Goal: Transaction & Acquisition: Purchase product/service

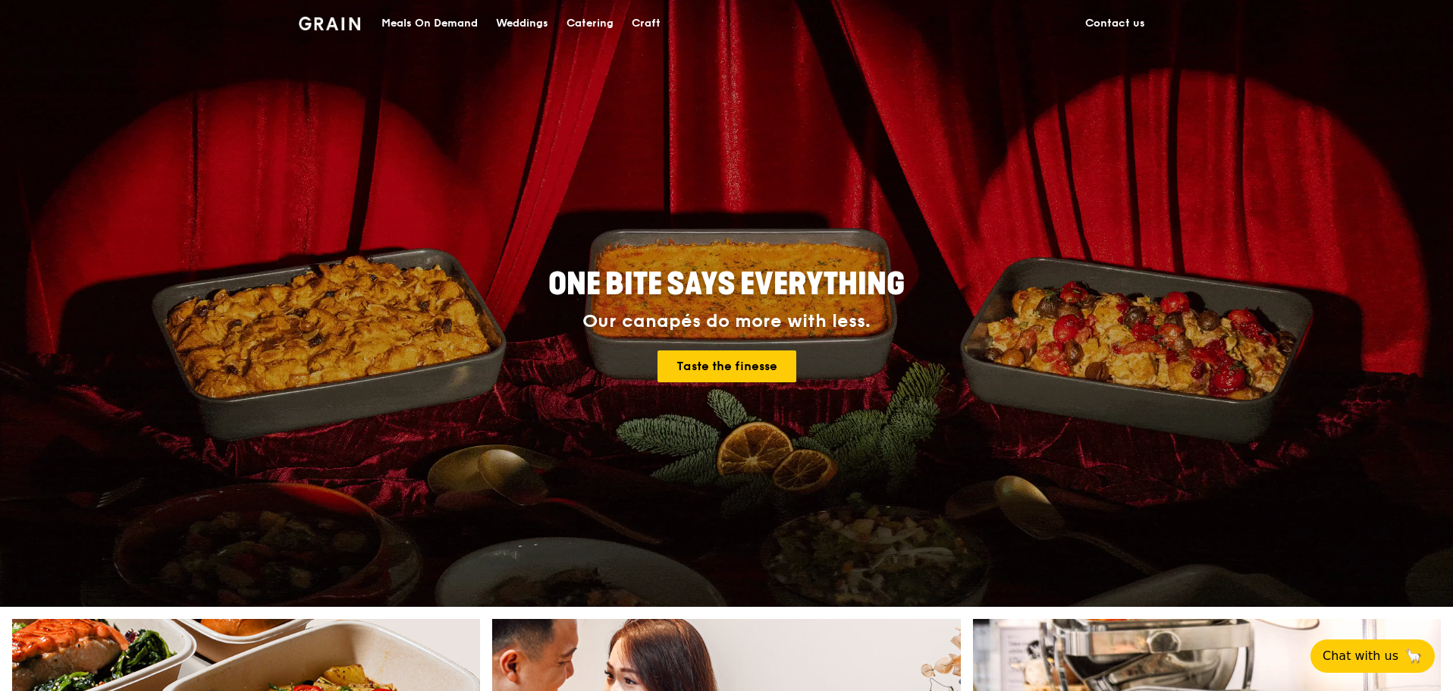
click at [590, 23] on div "Catering" at bounding box center [590, 24] width 47 height 46
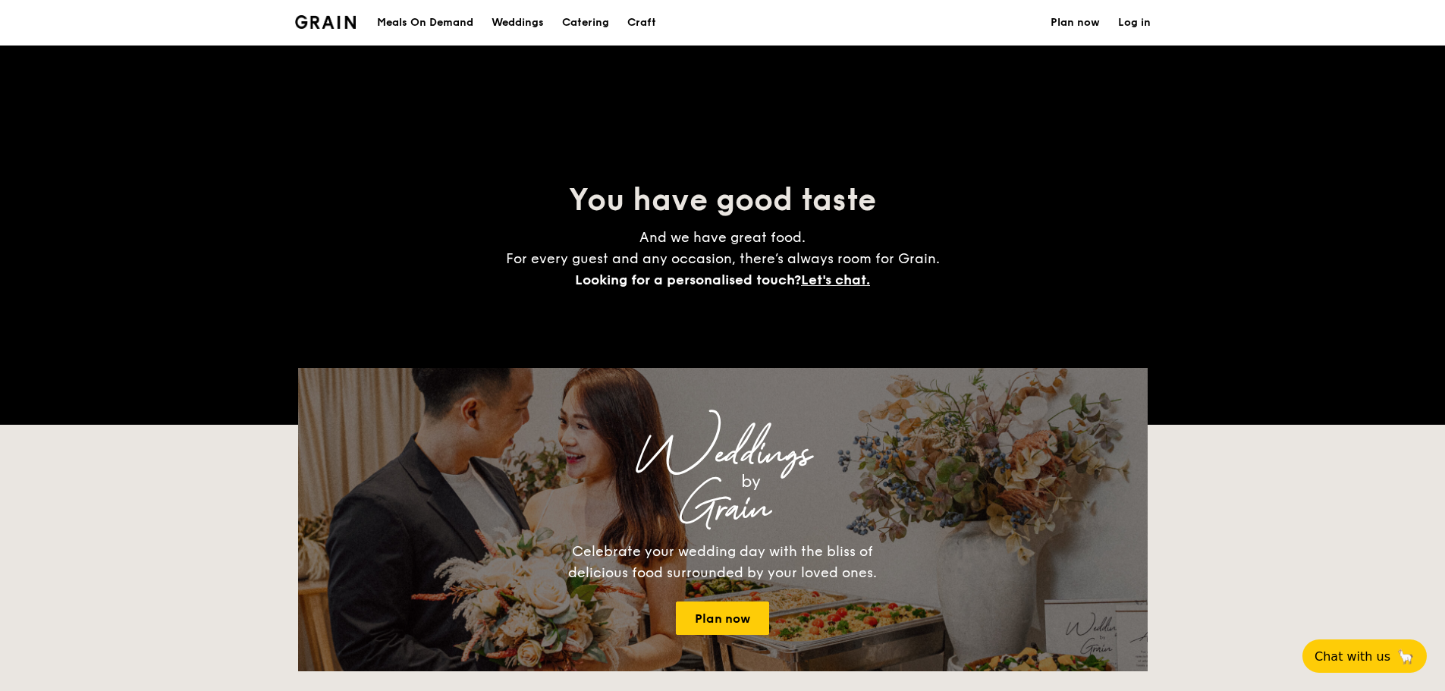
select select
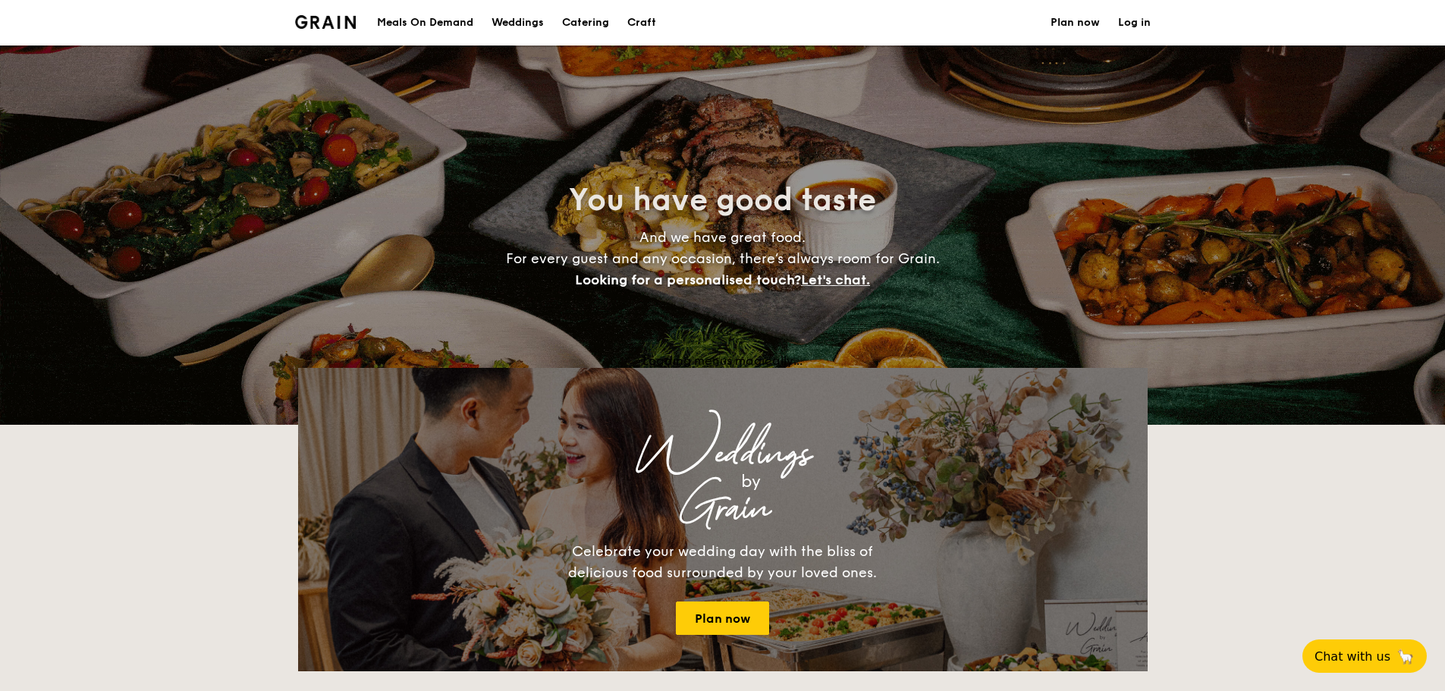
click at [428, 27] on div "Meals On Demand" at bounding box center [425, 23] width 96 height 46
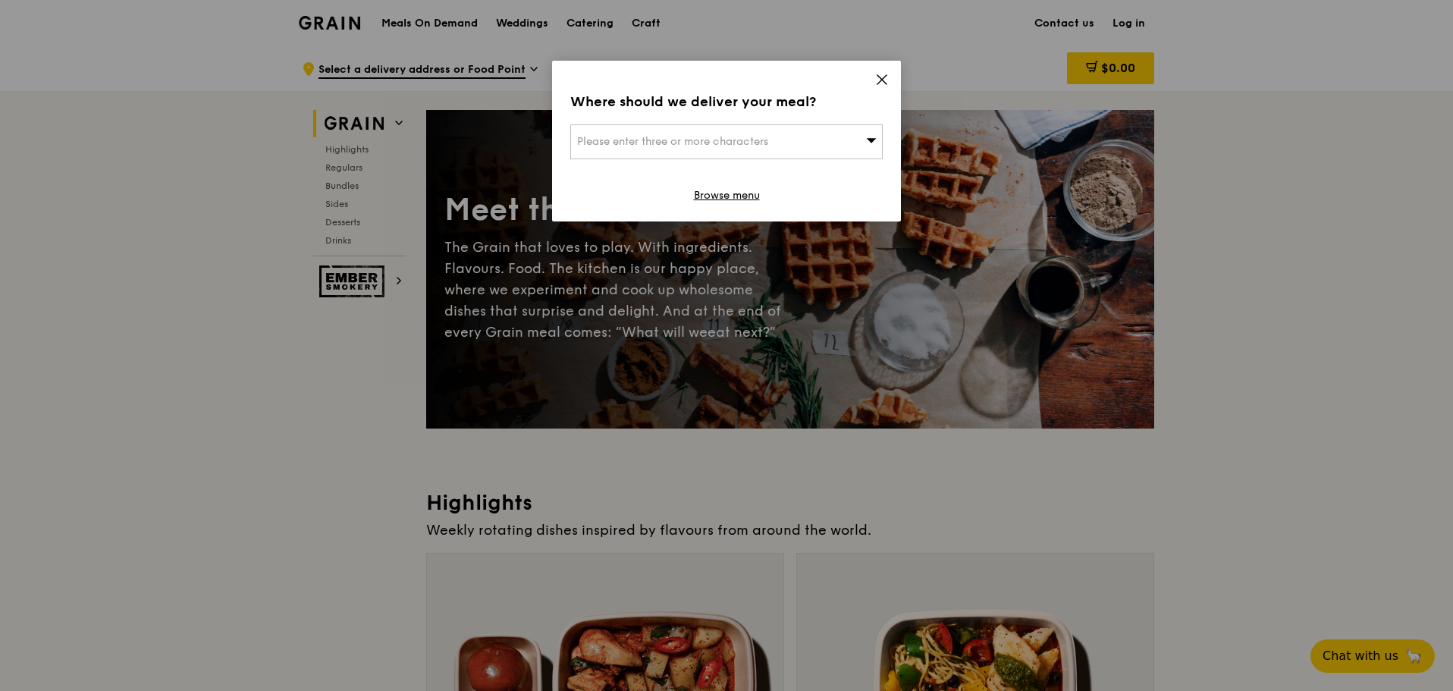
click at [878, 79] on icon at bounding box center [882, 80] width 14 height 14
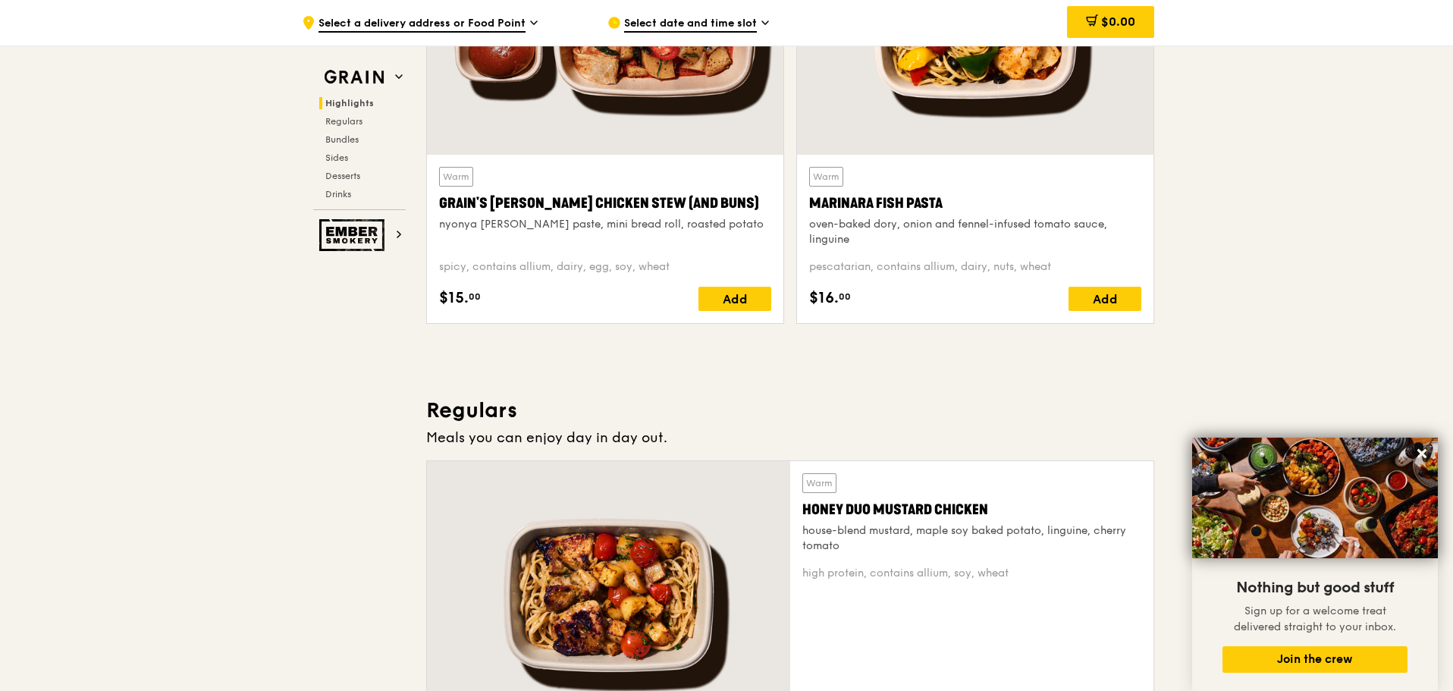
scroll to position [434, 0]
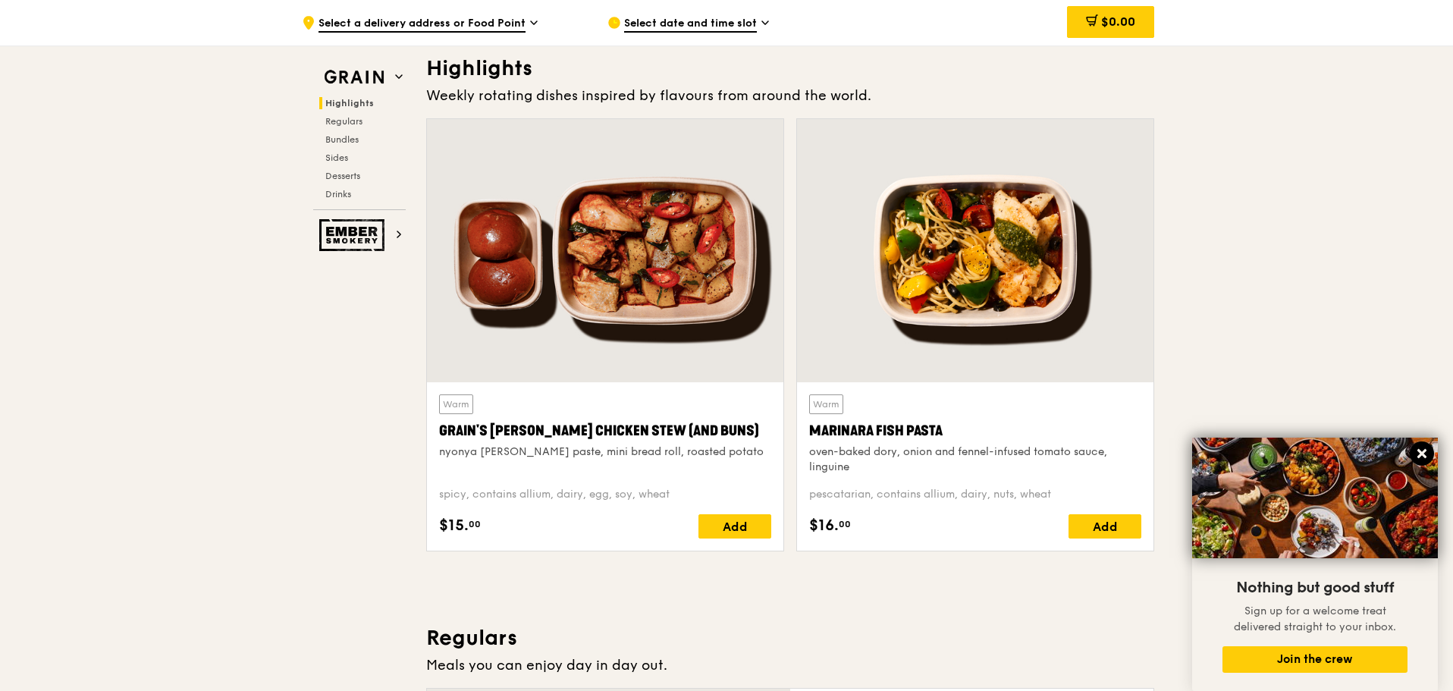
click at [1418, 455] on icon at bounding box center [1422, 454] width 14 height 14
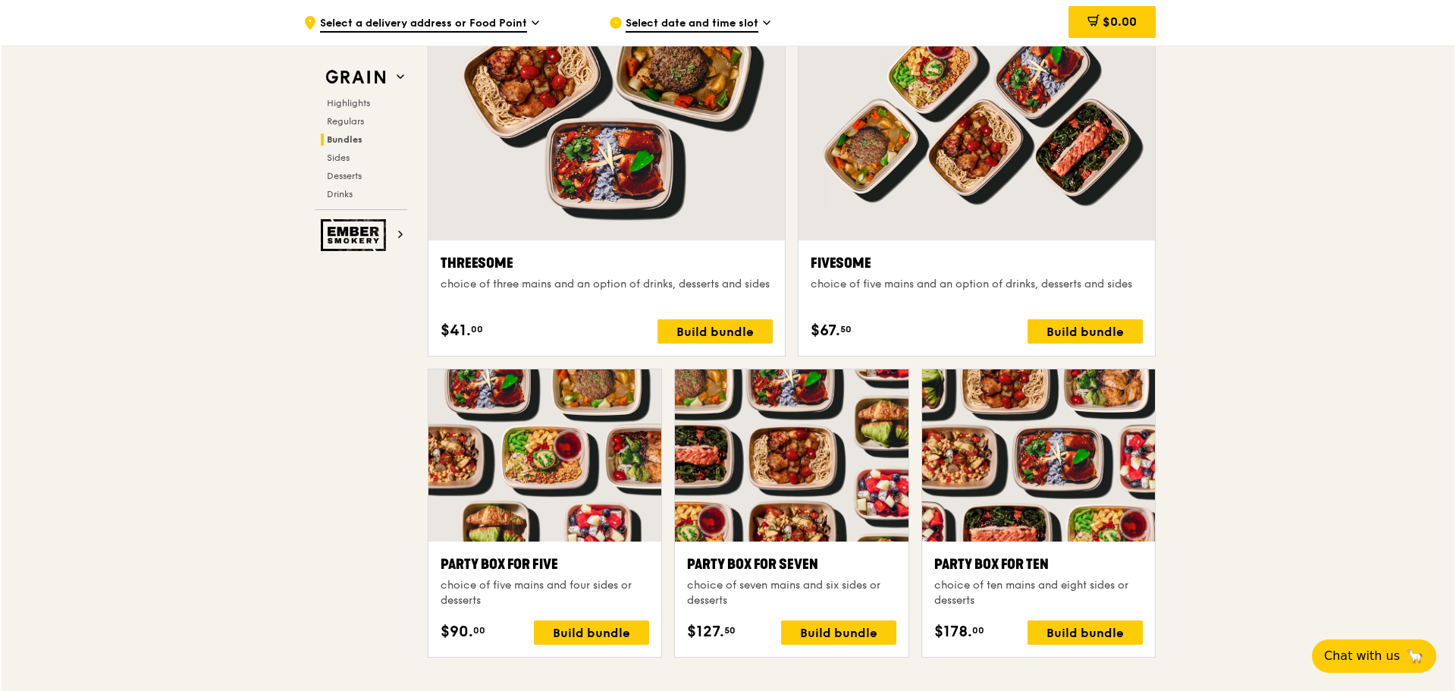
scroll to position [2634, 0]
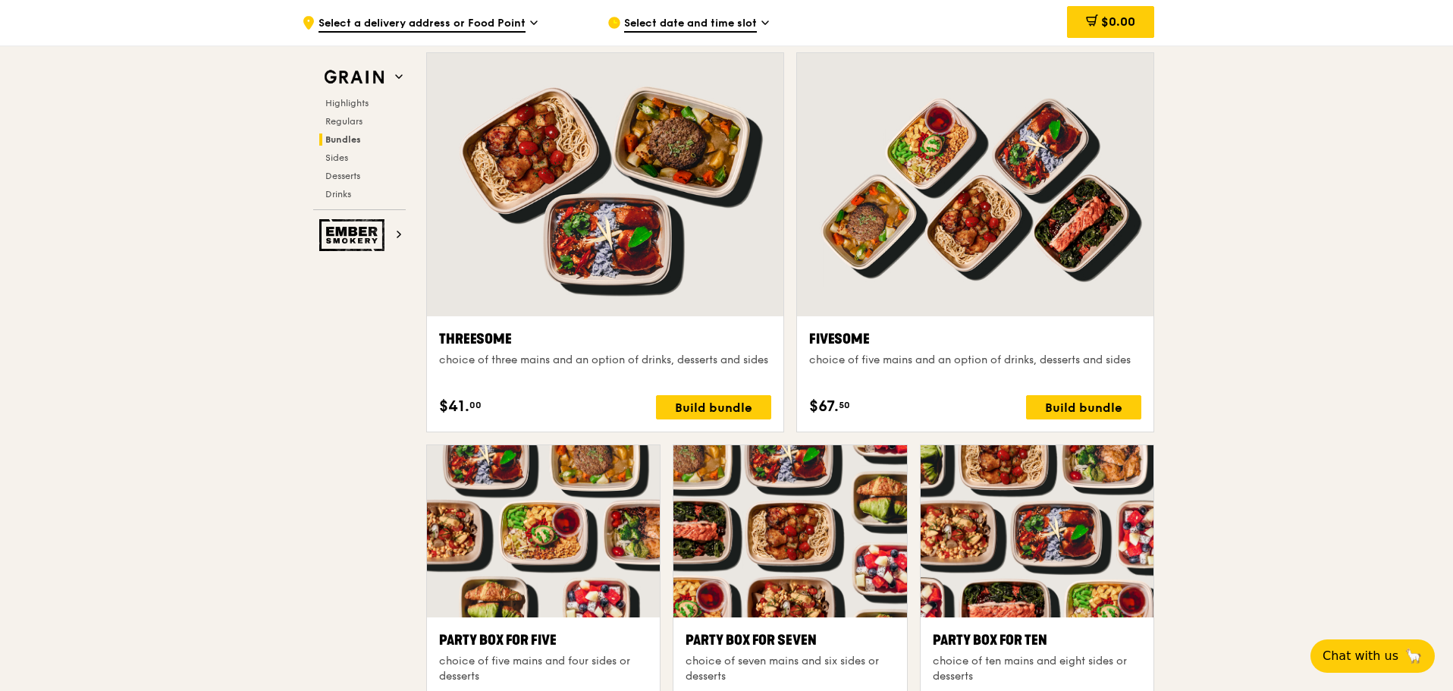
click at [1030, 364] on div "choice of five mains and an option of drinks, desserts and sides" at bounding box center [975, 360] width 332 height 15
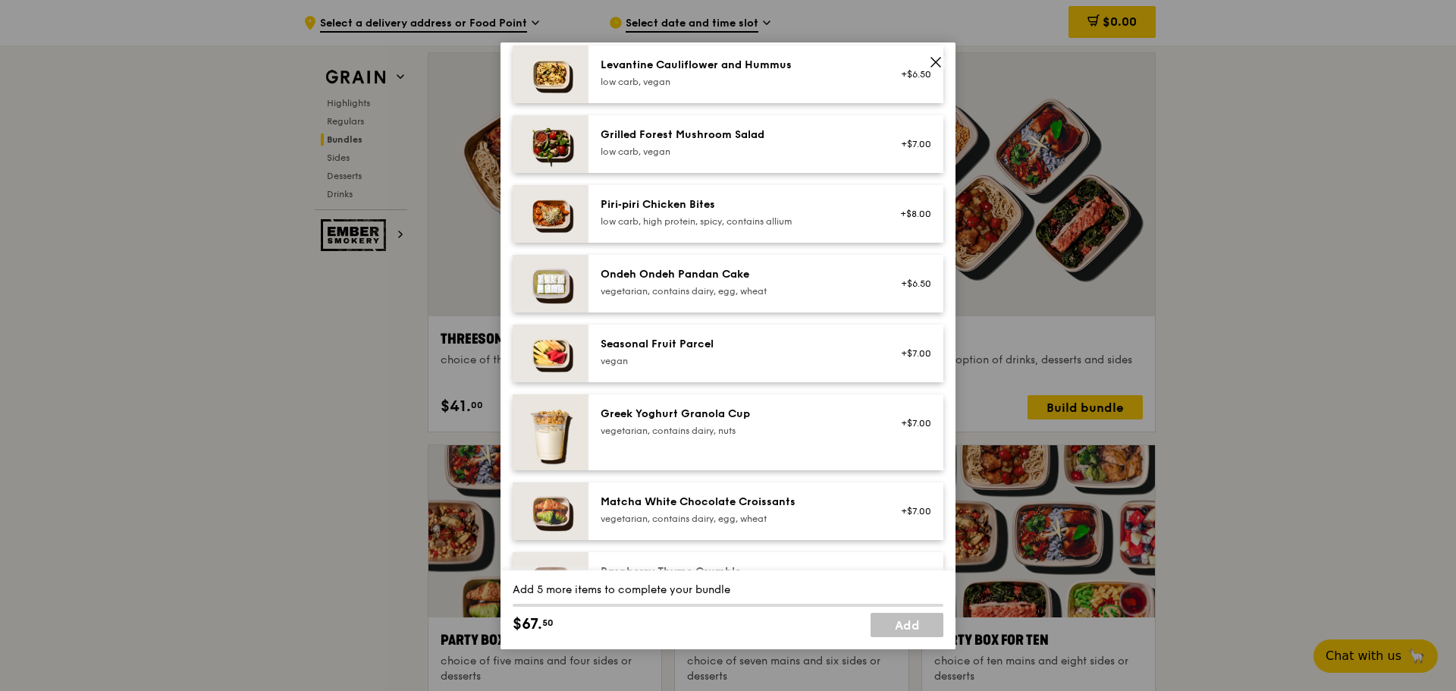
scroll to position [683, 0]
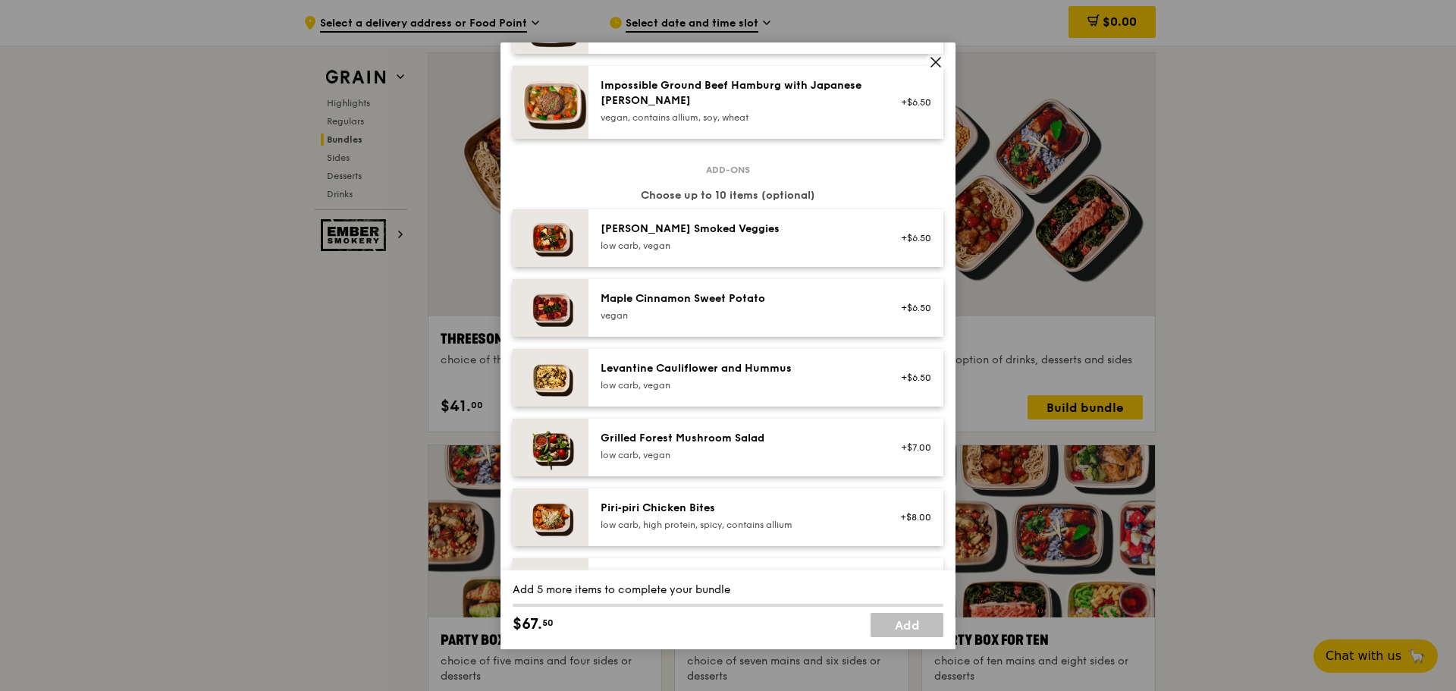
drag, startPoint x: 774, startPoint y: 198, endPoint x: 695, endPoint y: 199, distance: 79.7
click at [695, 199] on div "Choose up to 10 items (optional)" at bounding box center [728, 195] width 431 height 15
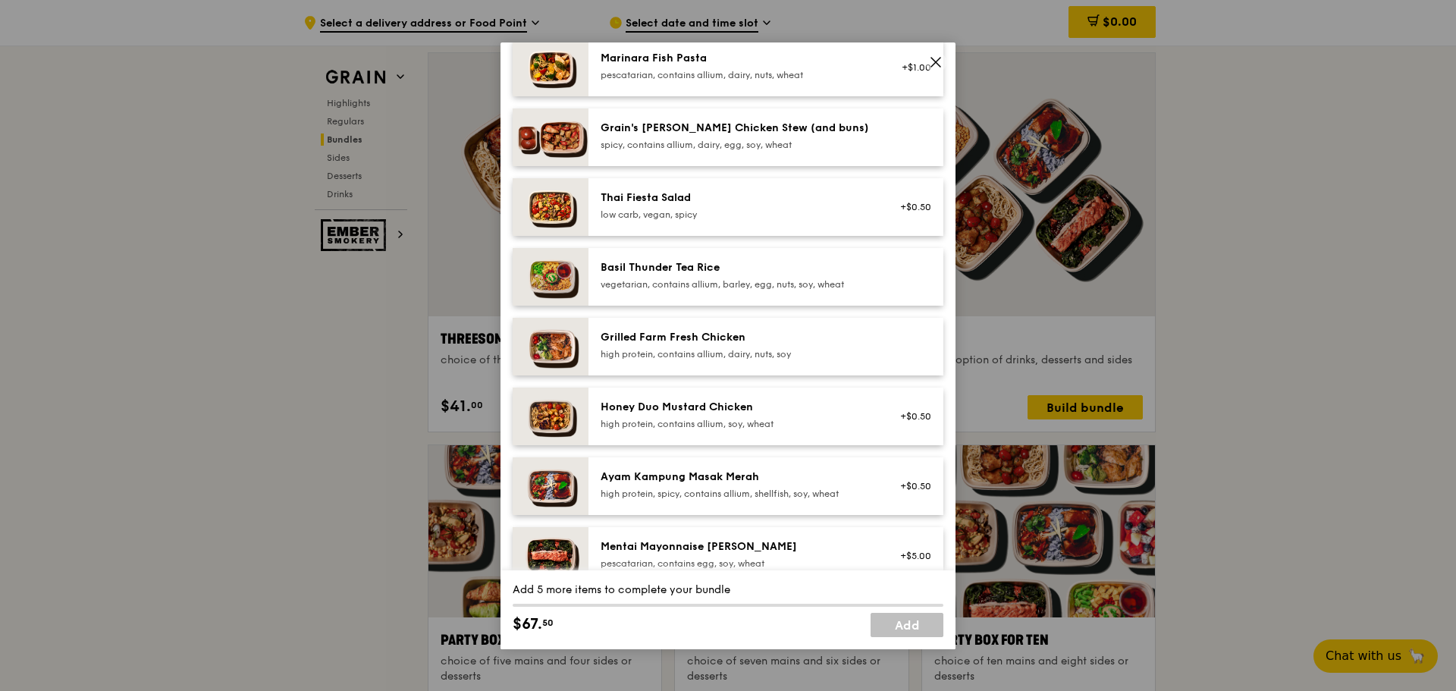
scroll to position [0, 0]
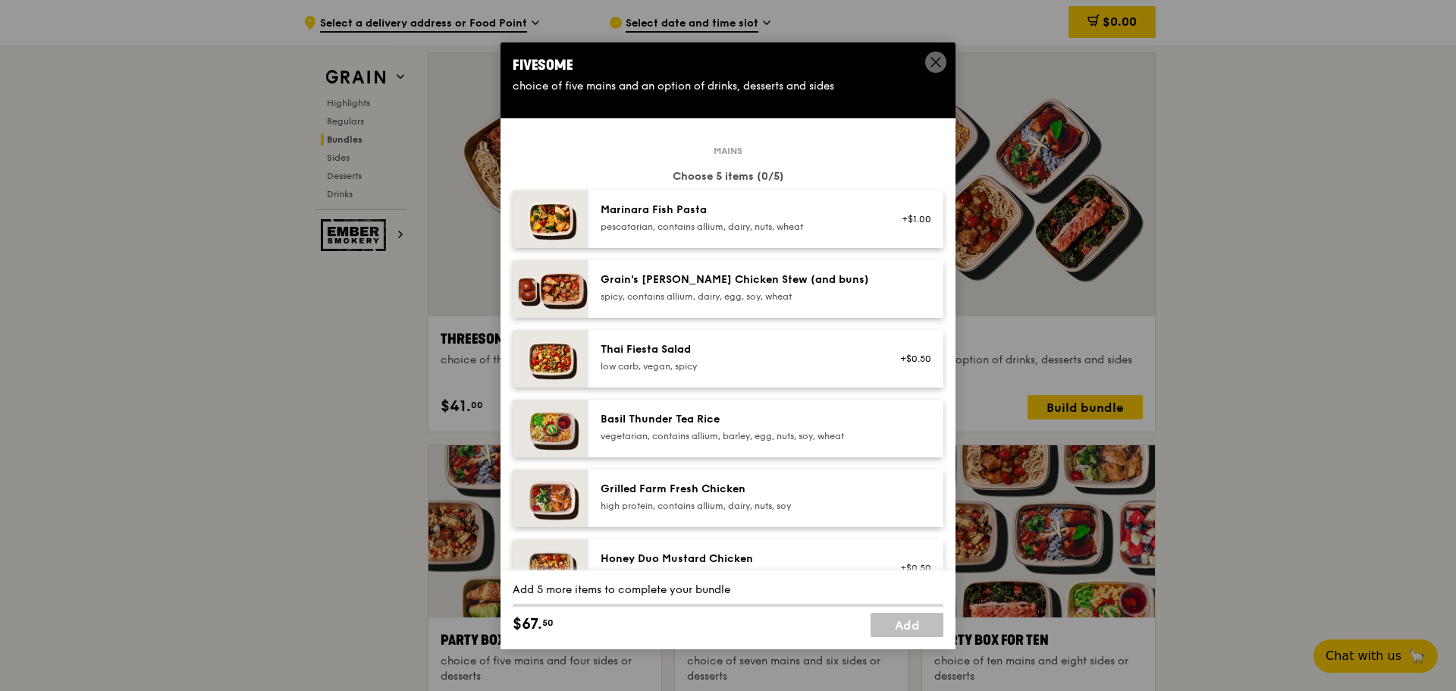
drag, startPoint x: 796, startPoint y: 181, endPoint x: 634, endPoint y: 177, distance: 161.6
click at [633, 178] on div "Choose 5 items (0/5)" at bounding box center [728, 176] width 431 height 15
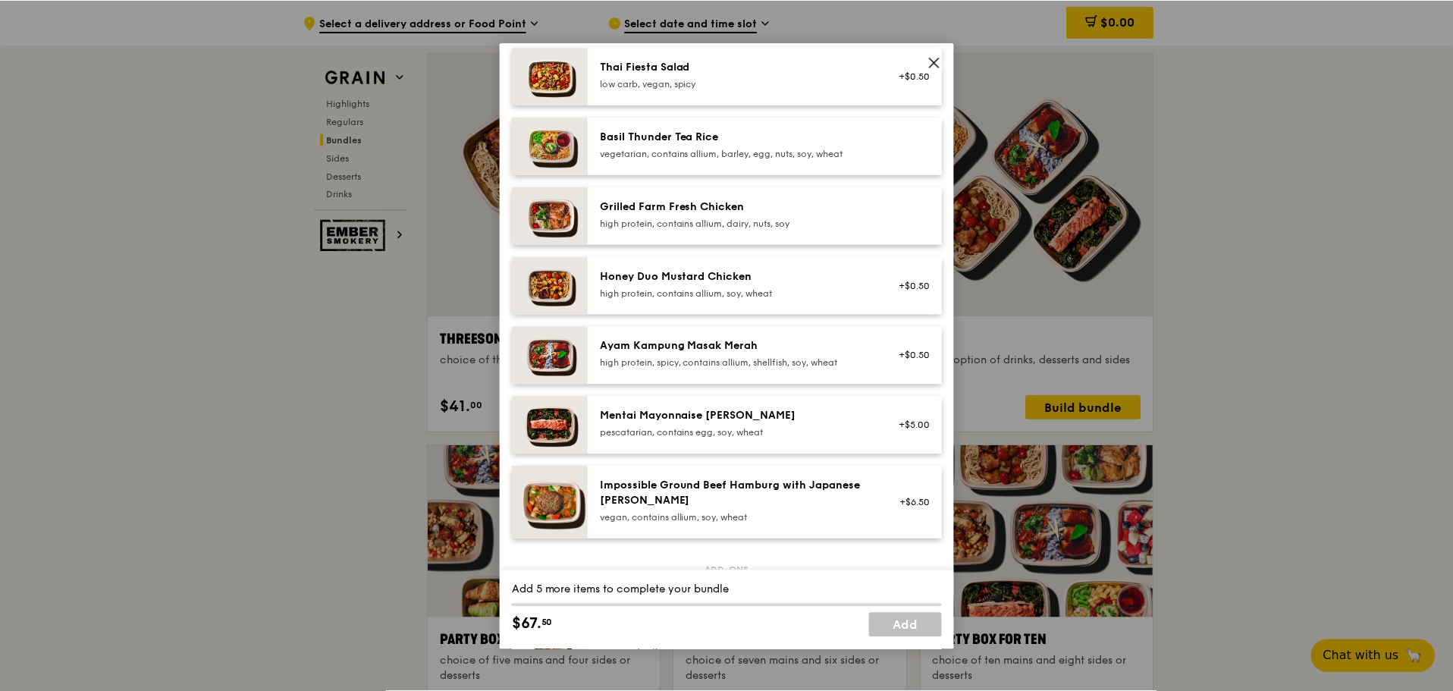
scroll to position [55, 0]
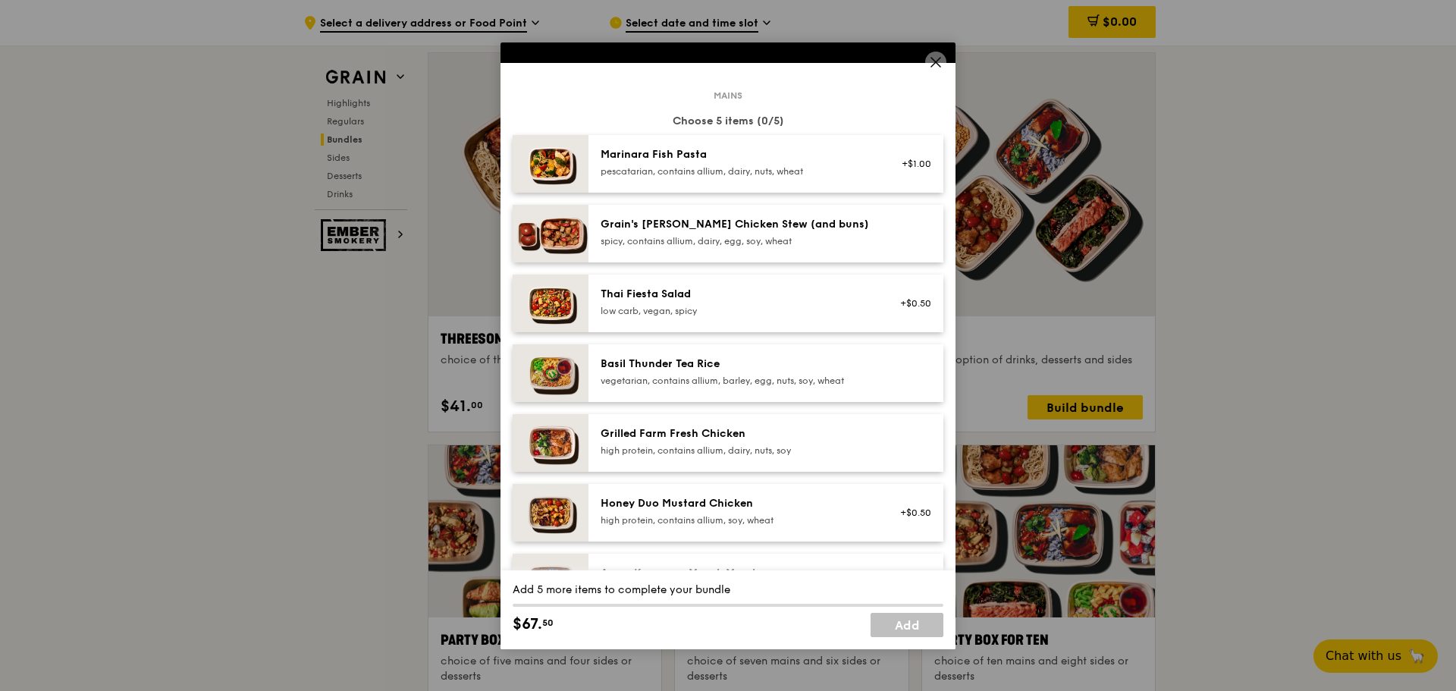
click at [931, 64] on icon at bounding box center [936, 62] width 14 height 14
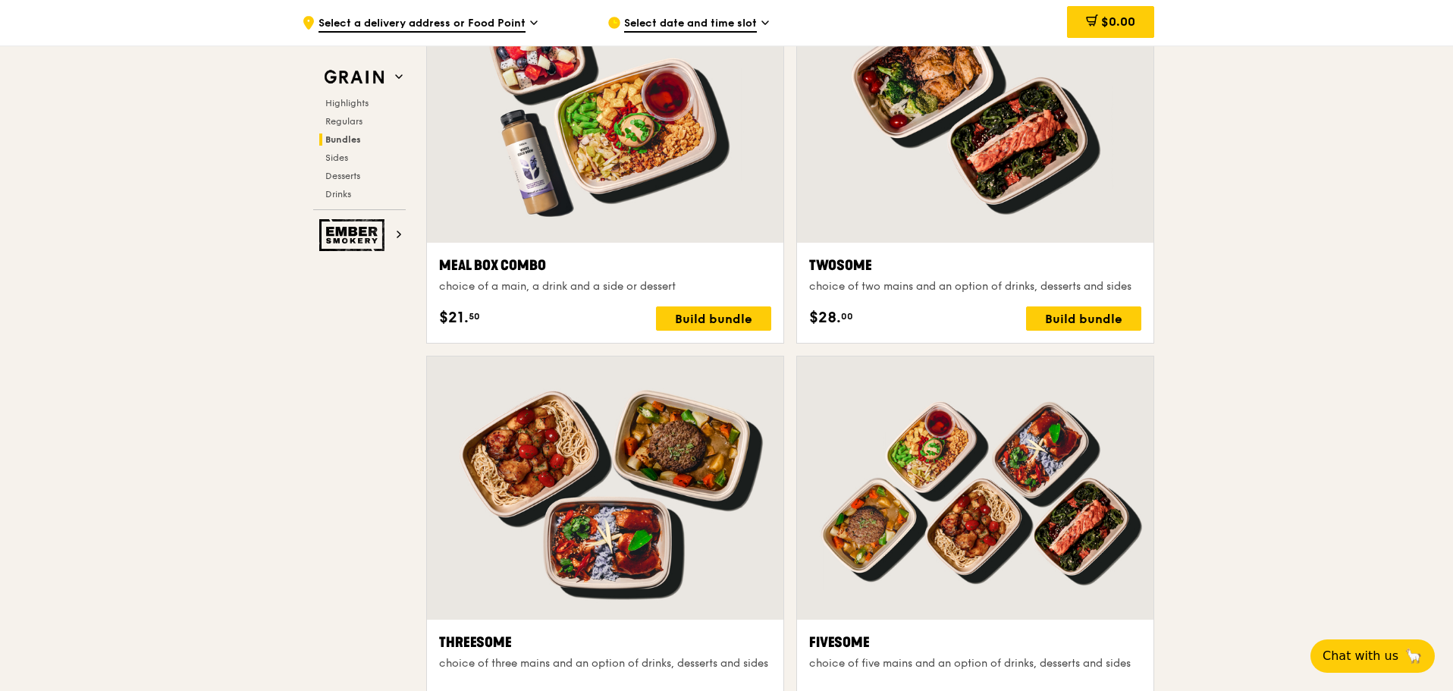
scroll to position [2179, 0]
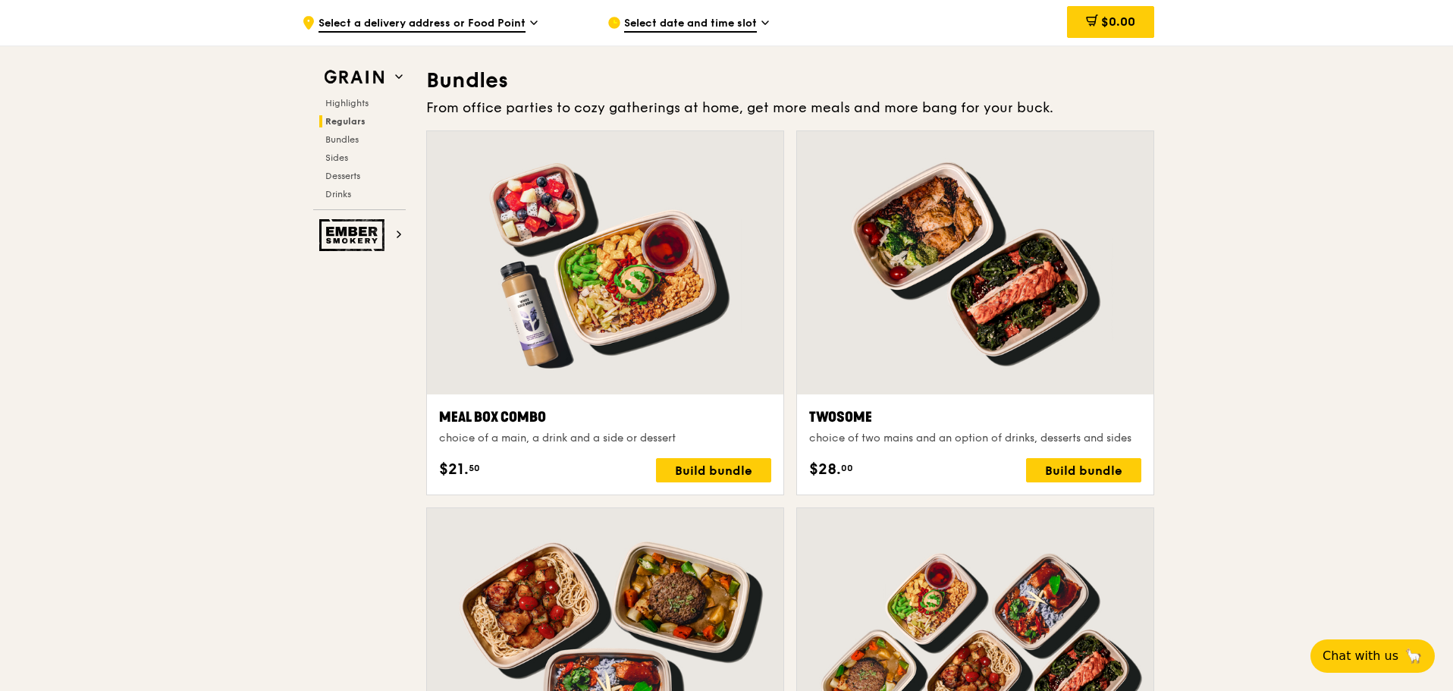
drag, startPoint x: 832, startPoint y: 469, endPoint x: 796, endPoint y: 466, distance: 36.5
click at [796, 466] on div "Twosome choice of two mains and an option of drinks, desserts and sides $28. 00…" at bounding box center [975, 318] width 370 height 377
click at [847, 468] on span "00" at bounding box center [847, 468] width 12 height 12
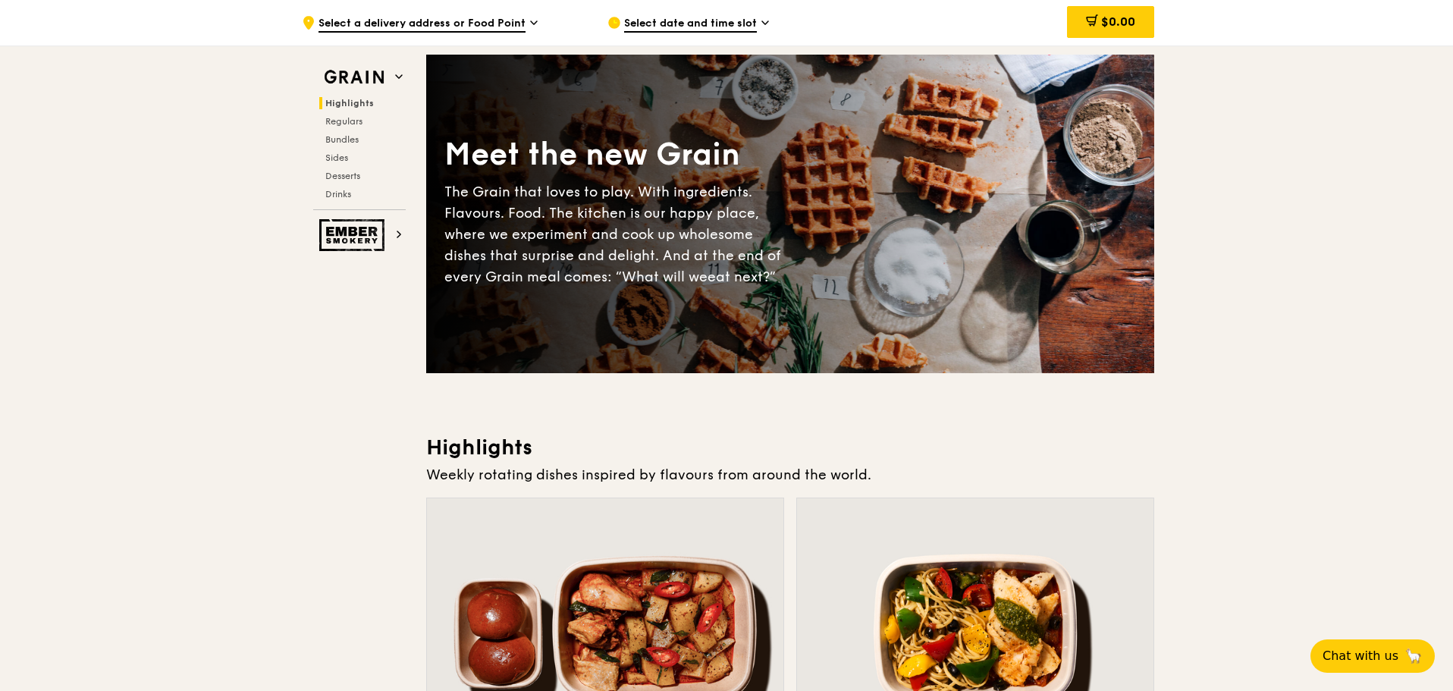
scroll to position [0, 0]
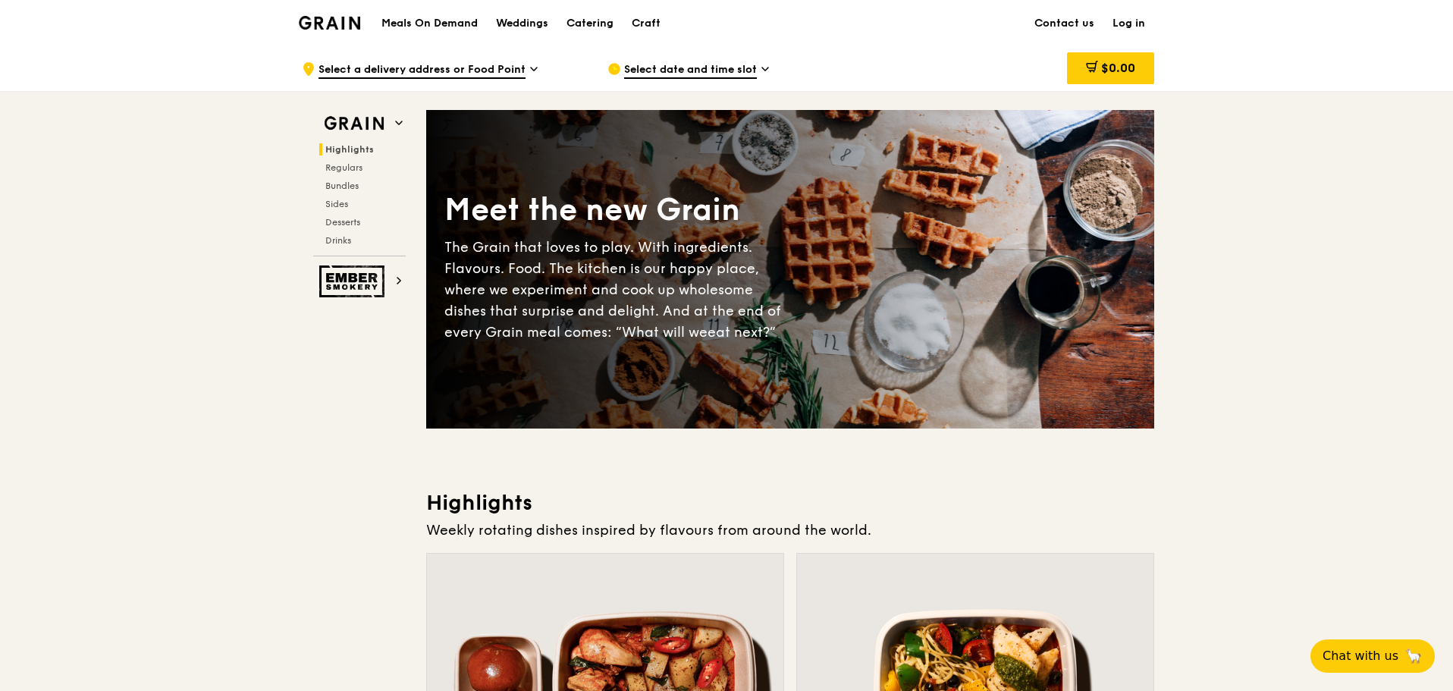
click at [450, 21] on h1 "Meals On Demand" at bounding box center [430, 23] width 96 height 15
click at [523, 22] on div "Weddings" at bounding box center [522, 24] width 52 height 46
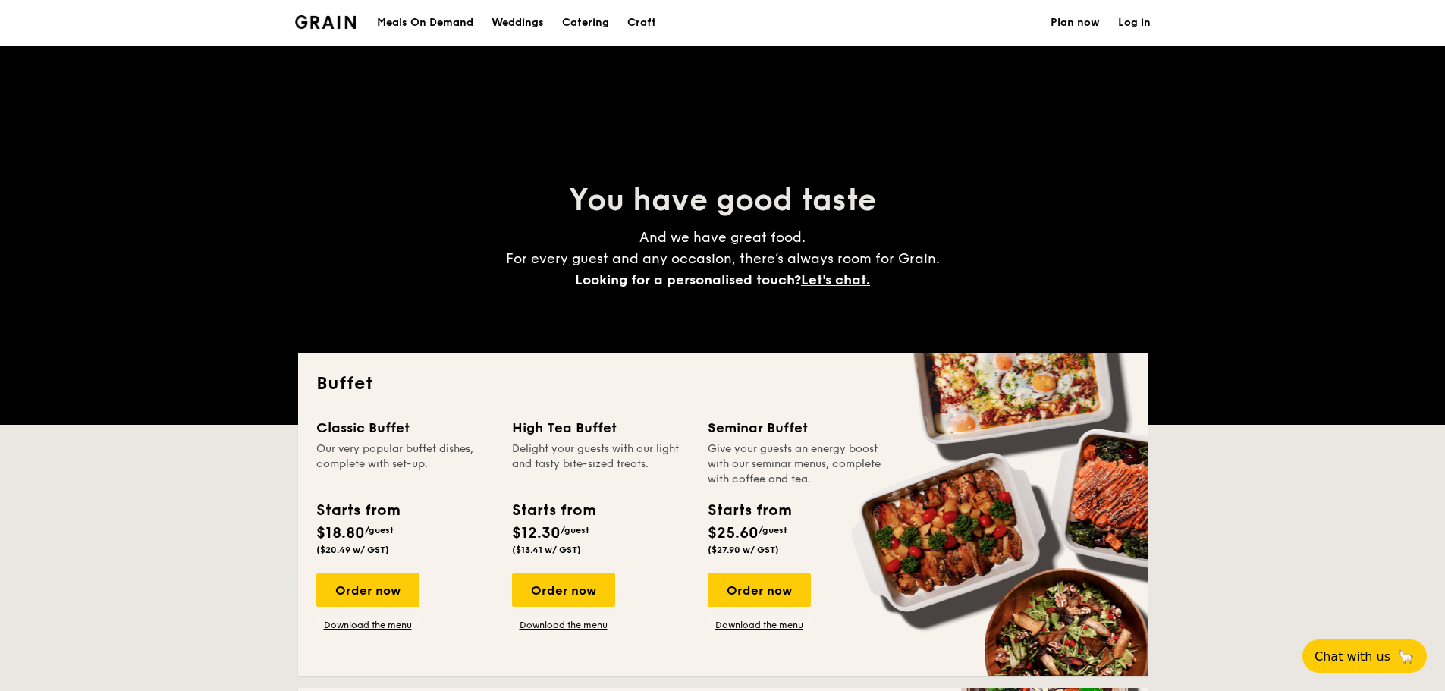
select select
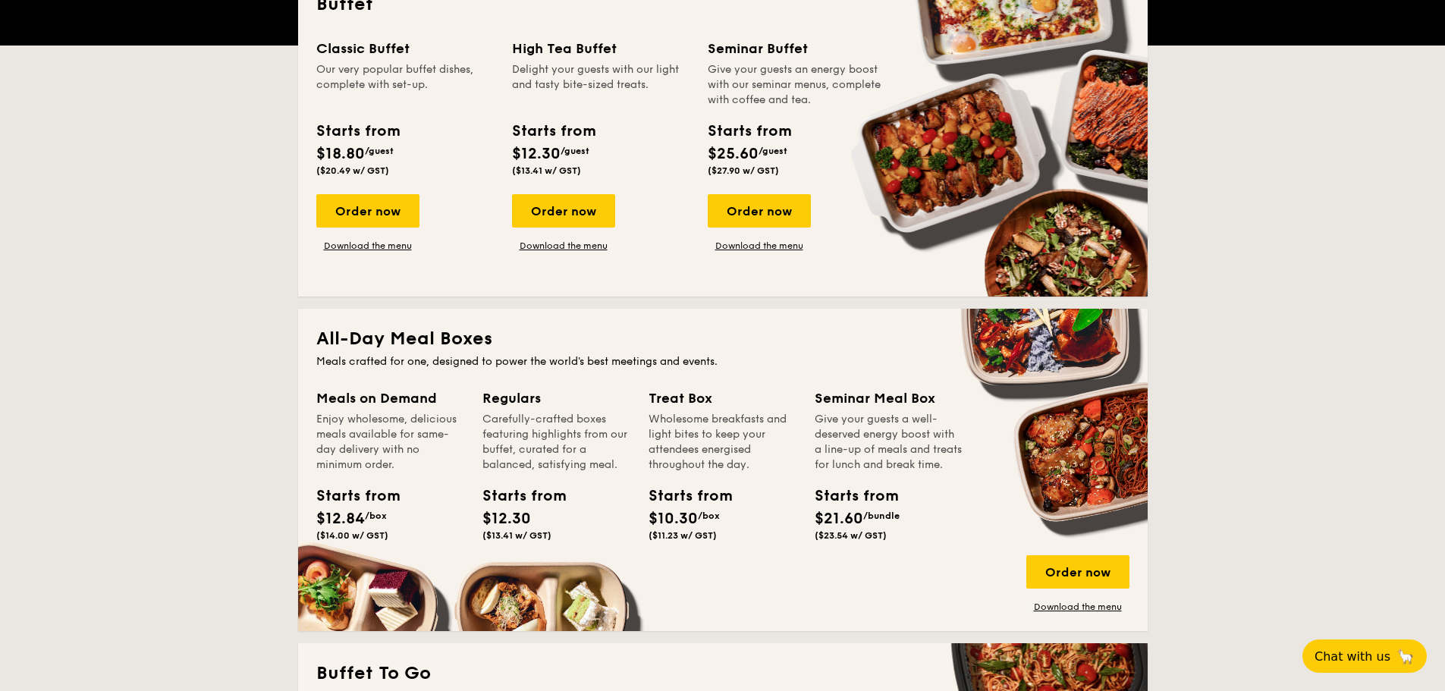
scroll to position [455, 0]
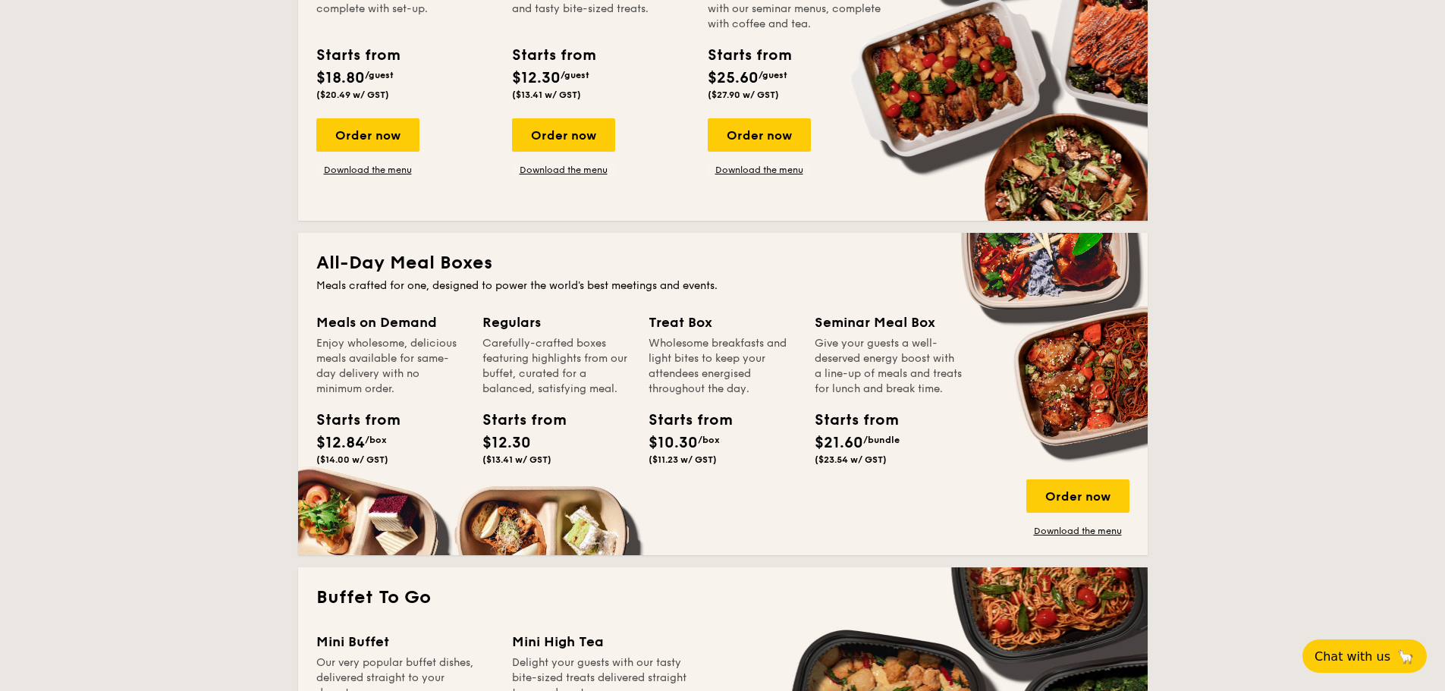
drag, startPoint x: 518, startPoint y: 458, endPoint x: 567, endPoint y: 458, distance: 48.5
click at [567, 458] on div "Starts from $12.30 ($13.41 w/ GST)" at bounding box center [556, 440] width 160 height 62
click at [564, 460] on div "Starts from $12.30 ($13.41 w/ GST)" at bounding box center [556, 440] width 160 height 62
drag, startPoint x: 318, startPoint y: 462, endPoint x: 404, endPoint y: 466, distance: 86.6
click at [404, 466] on div "Starts from $12.84 /box ($14.00 w/ GST)" at bounding box center [390, 440] width 160 height 62
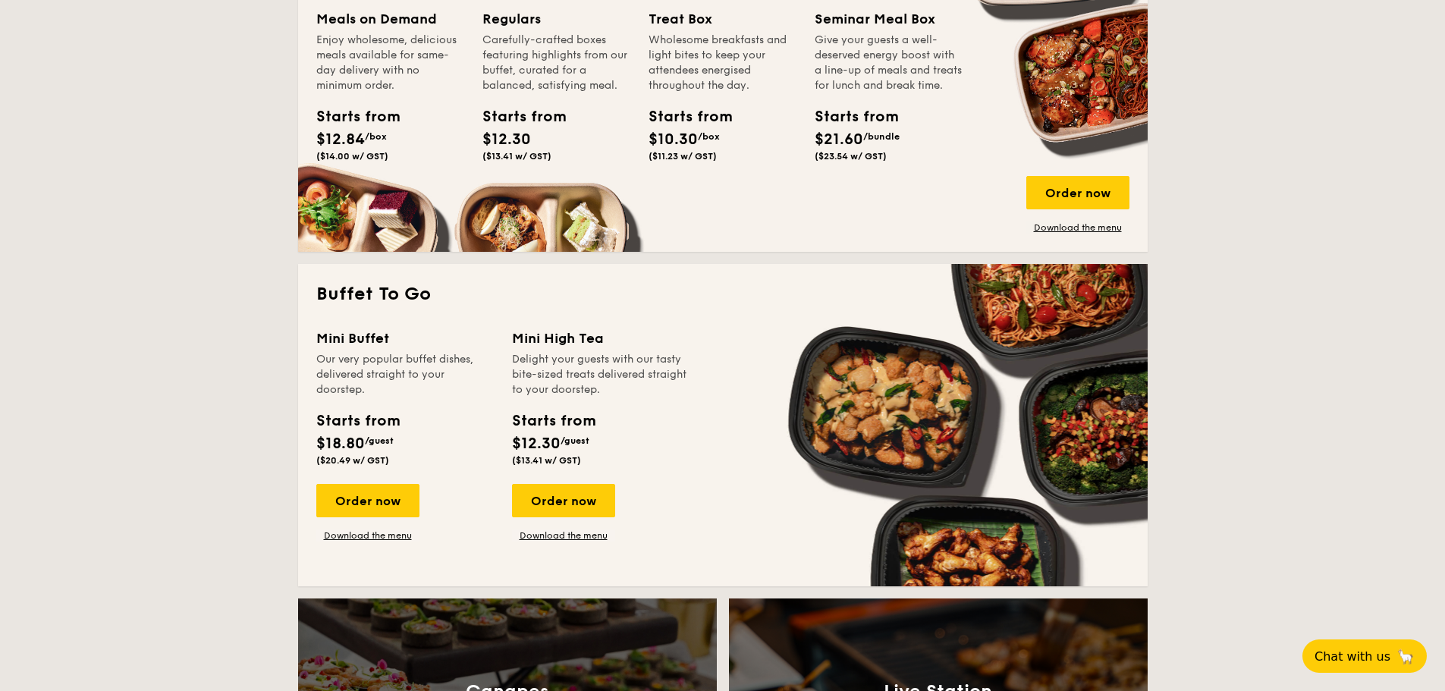
scroll to position [531, 0]
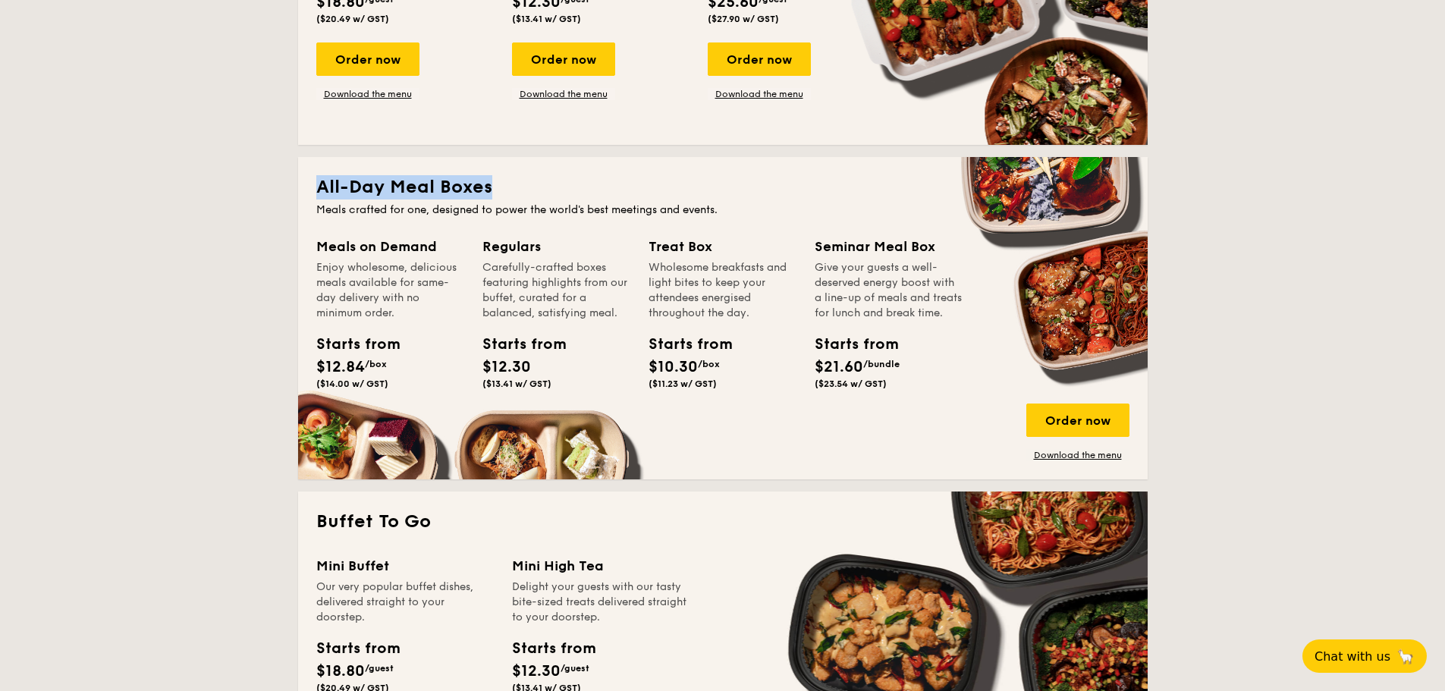
drag, startPoint x: 315, startPoint y: 184, endPoint x: 495, endPoint y: 194, distance: 180.0
click at [495, 194] on div "All-Day Meal Boxes Meals crafted for one, designed to power the world's best me…" at bounding box center [723, 318] width 850 height 322
copy h2 "All-Day Meal Boxes"
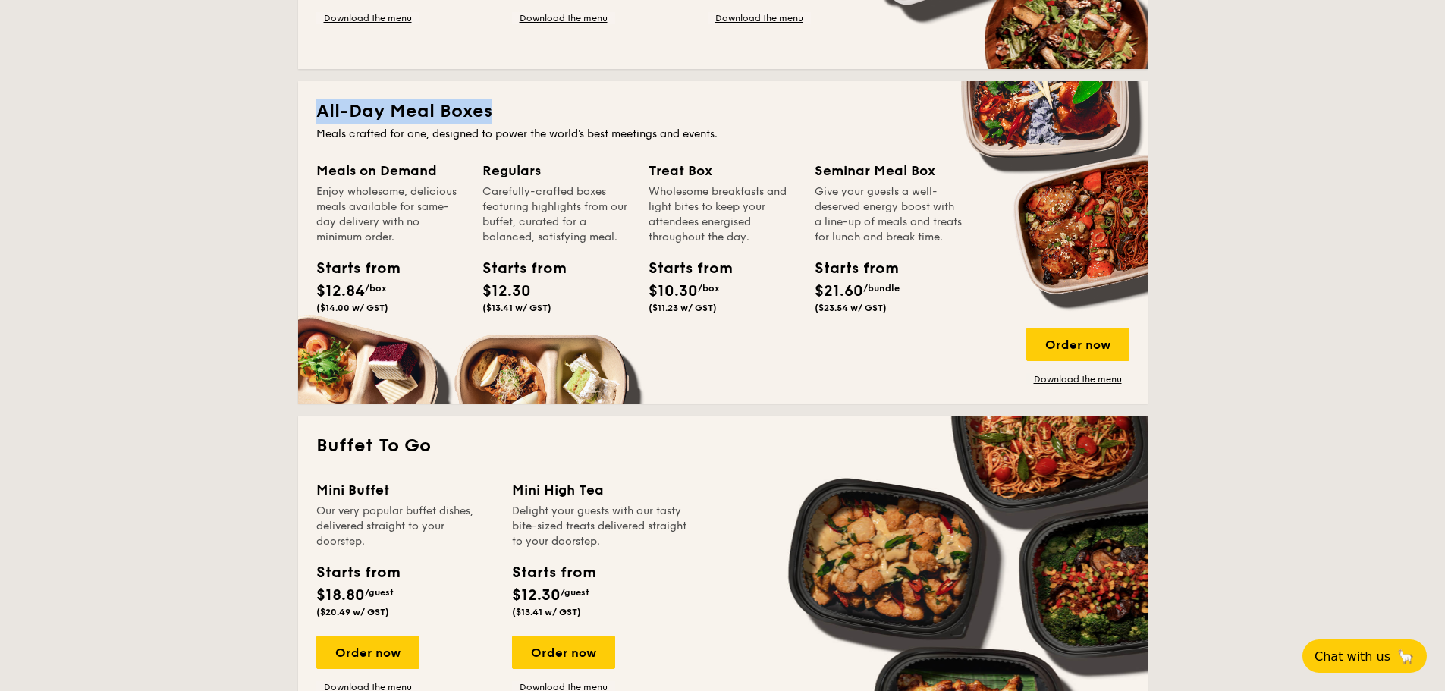
scroll to position [759, 0]
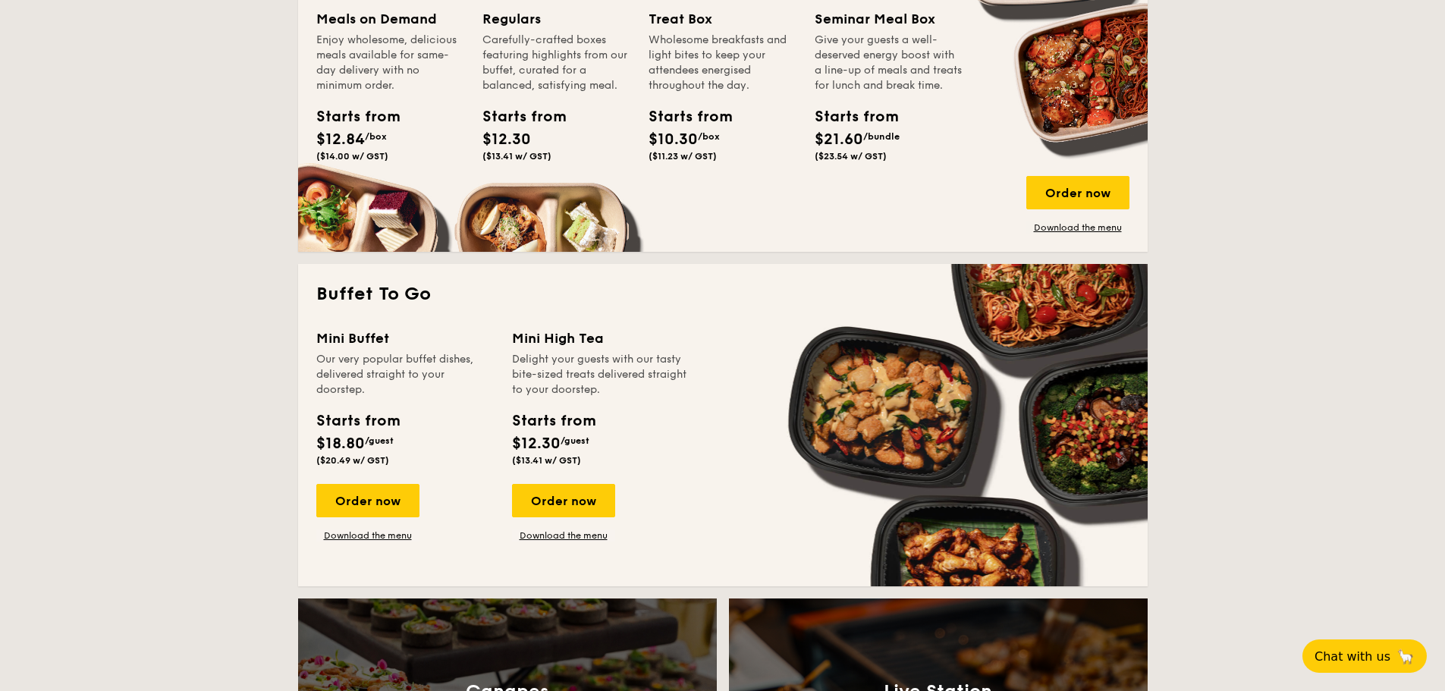
drag, startPoint x: 318, startPoint y: 337, endPoint x: 398, endPoint y: 345, distance: 80.8
click at [398, 345] on div "Buffet To Go Mini Buffet Our very popular buffet dishes, delivered straight to …" at bounding box center [723, 425] width 850 height 322
copy div "Mini Buffet"
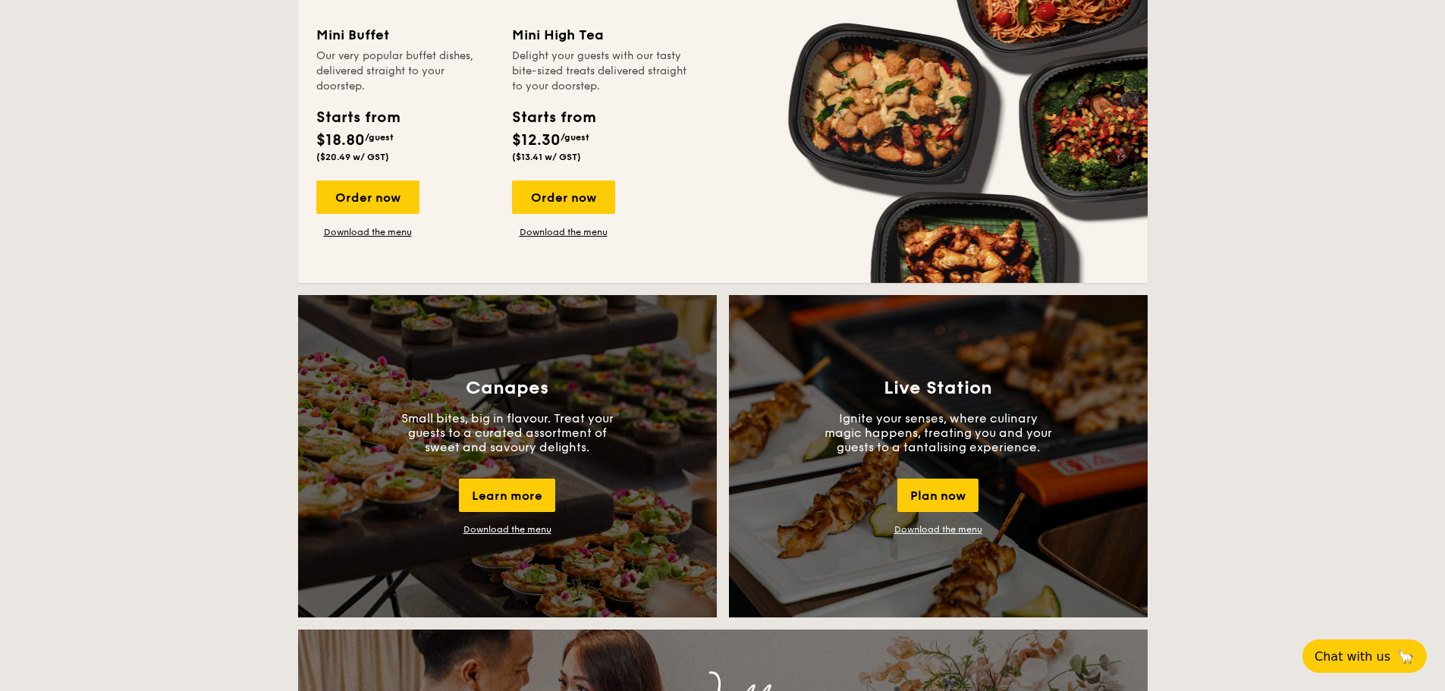
scroll to position [683, 0]
